Goal: Entertainment & Leisure: Browse casually

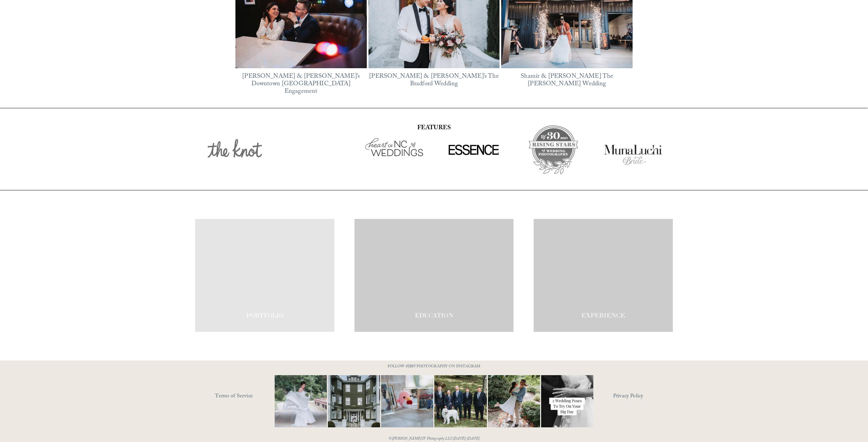
scroll to position [1258, 0]
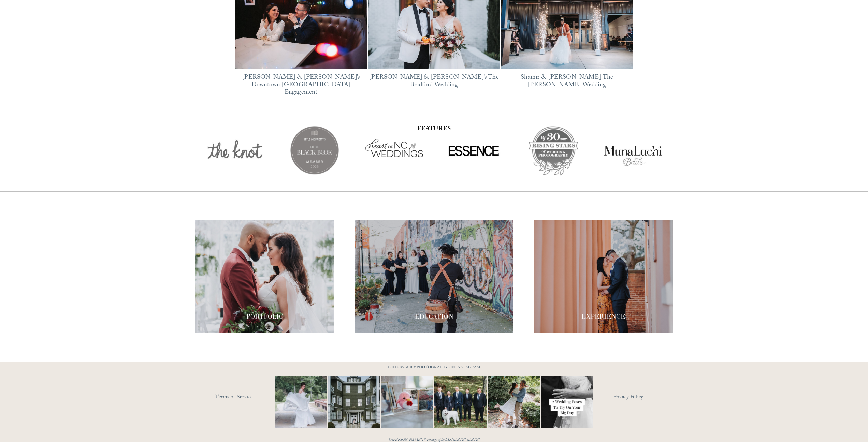
click at [206, 258] on div at bounding box center [264, 276] width 139 height 113
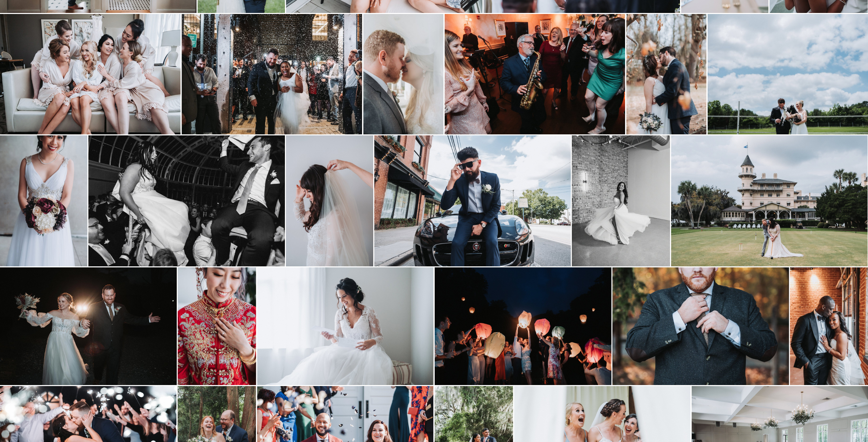
scroll to position [301, 0]
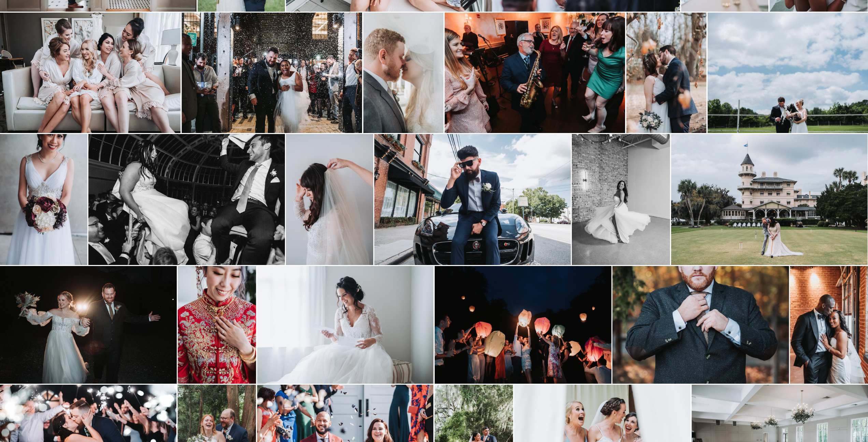
click at [678, 328] on img at bounding box center [700, 325] width 177 height 118
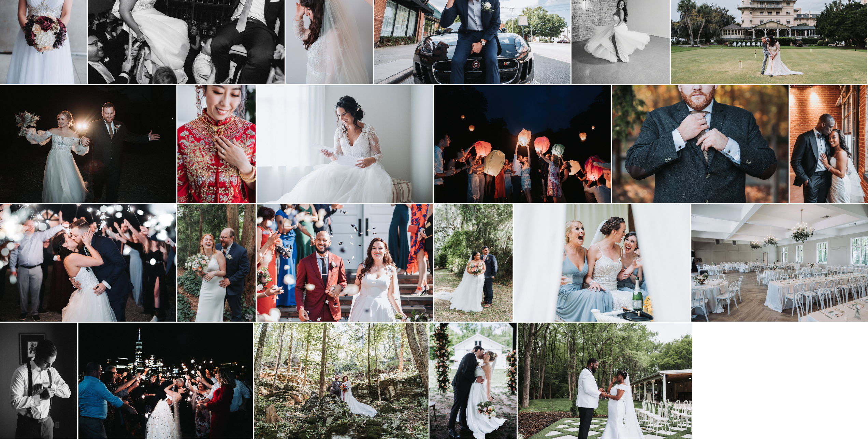
scroll to position [480, 0]
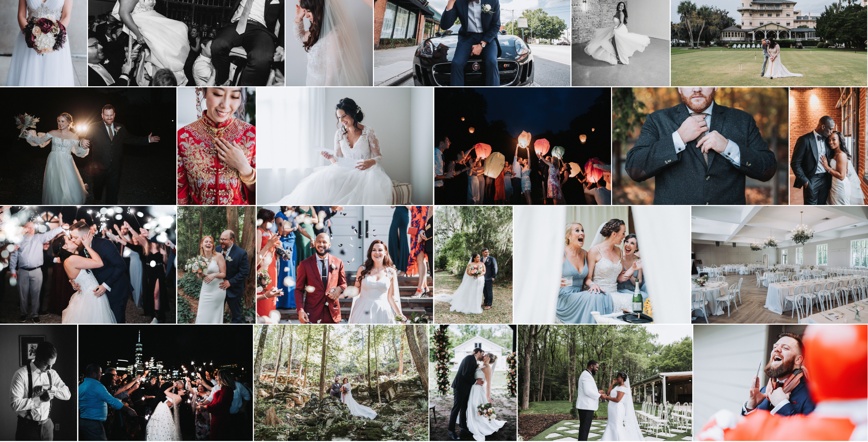
click at [347, 152] on img at bounding box center [345, 146] width 176 height 118
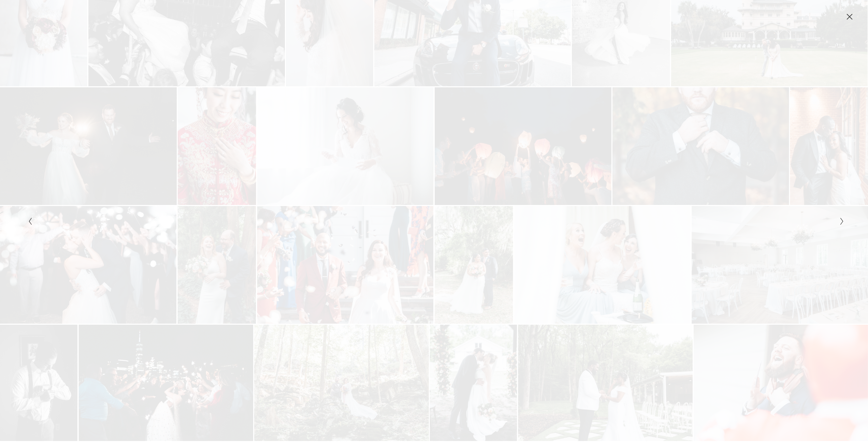
scroll to position [480, 0]
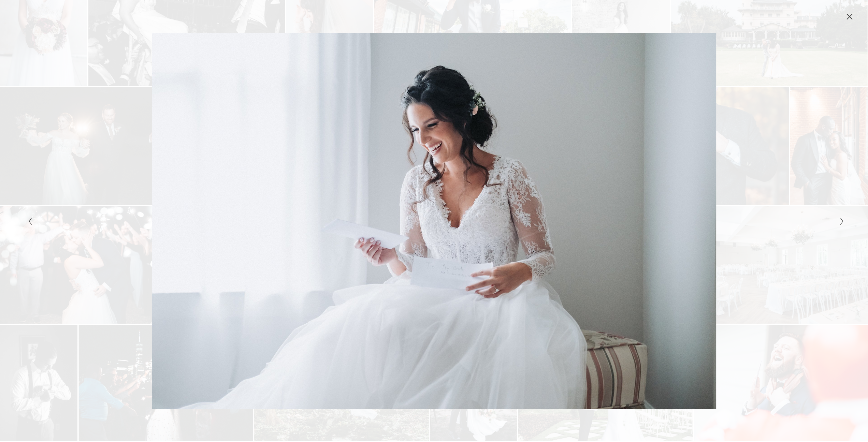
click at [346, 155] on div "Gallery" at bounding box center [230, 221] width 408 height 376
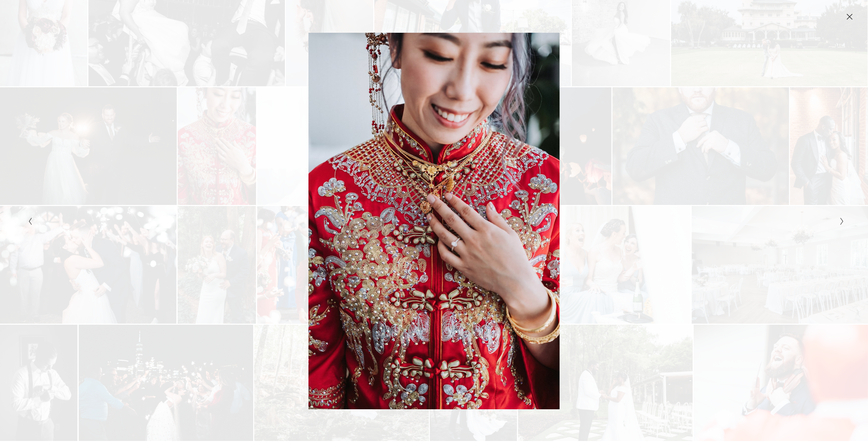
click at [346, 155] on div "Gallery" at bounding box center [230, 221] width 408 height 376
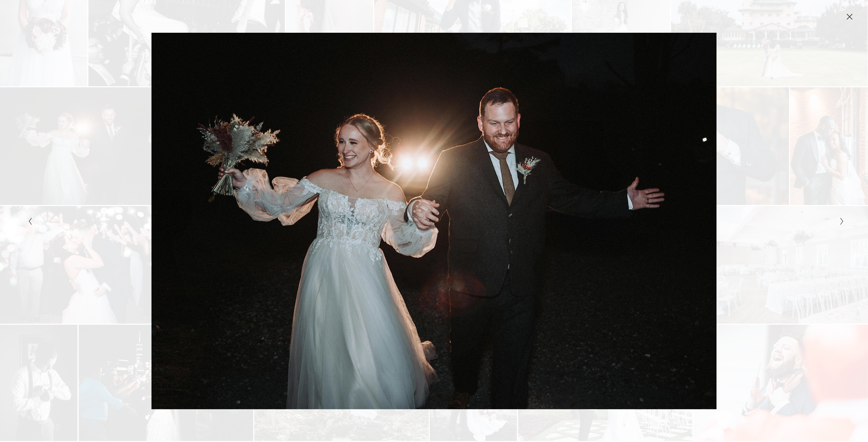
click at [346, 155] on div "Gallery" at bounding box center [230, 221] width 408 height 376
